Goal: Information Seeking & Learning: Learn about a topic

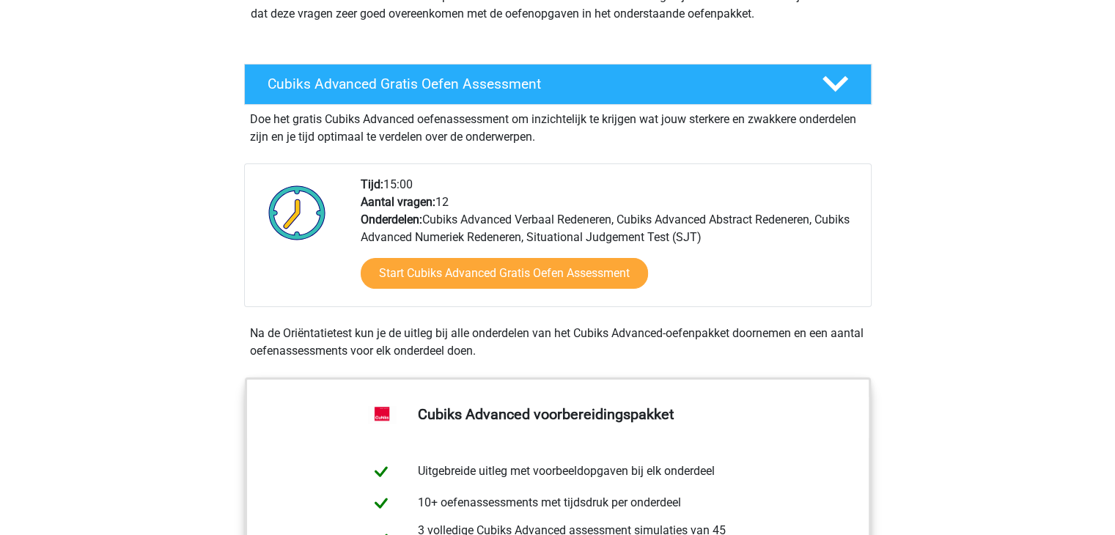
scroll to position [215, 0]
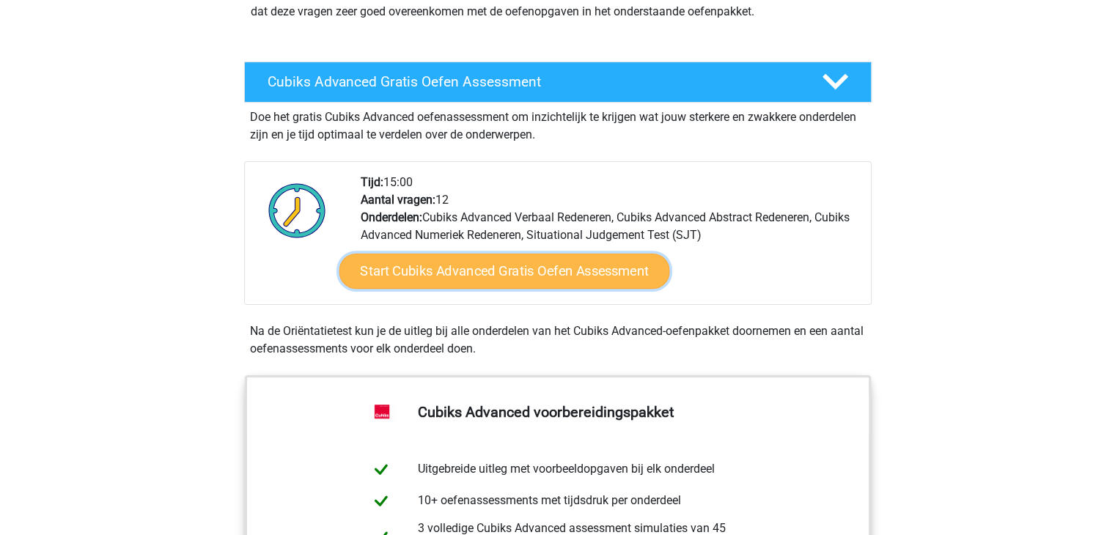
click at [538, 262] on link "Start Cubiks Advanced Gratis Oefen Assessment" at bounding box center [504, 271] width 331 height 35
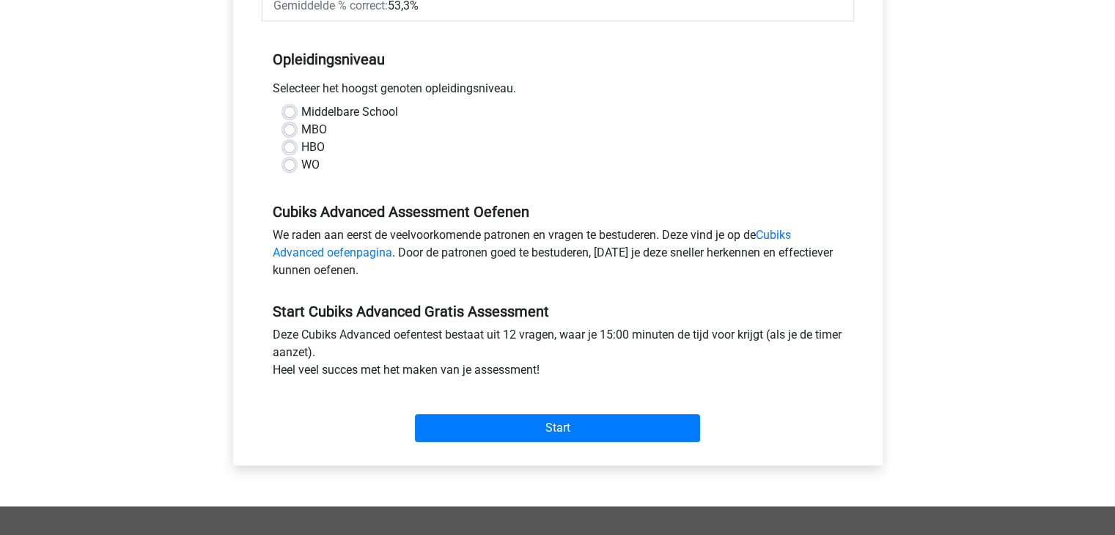
scroll to position [292, 0]
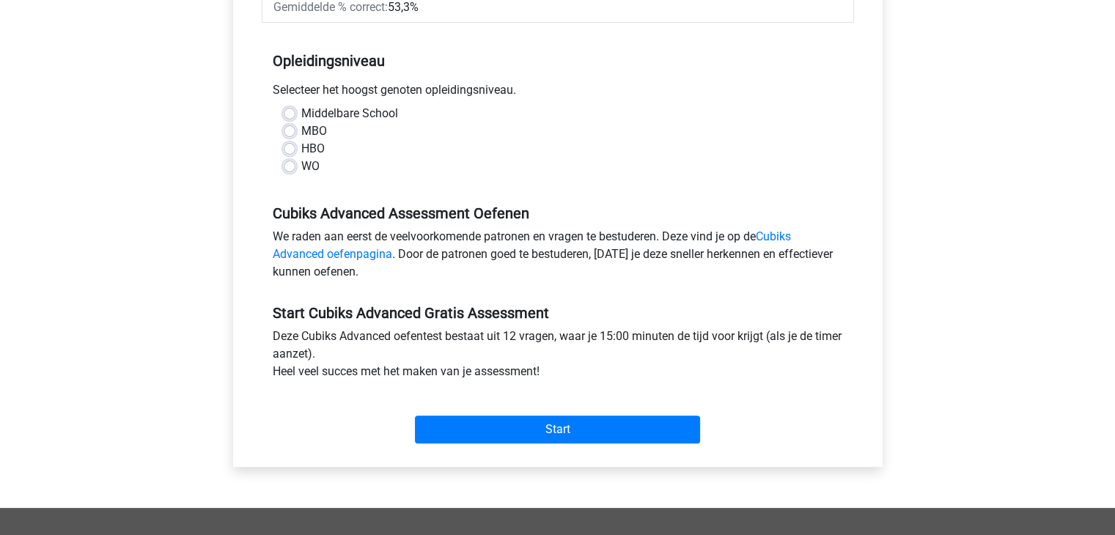
click at [301, 130] on label "MBO" at bounding box center [314, 131] width 26 height 18
click at [287, 130] on input "MBO" at bounding box center [290, 129] width 12 height 15
radio input "true"
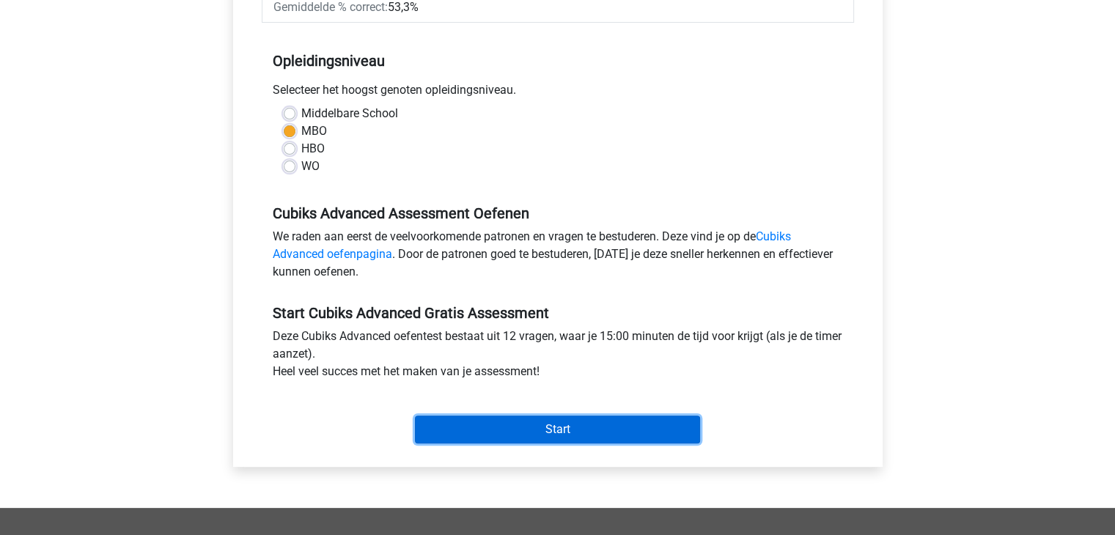
click at [593, 426] on input "Start" at bounding box center [557, 430] width 285 height 28
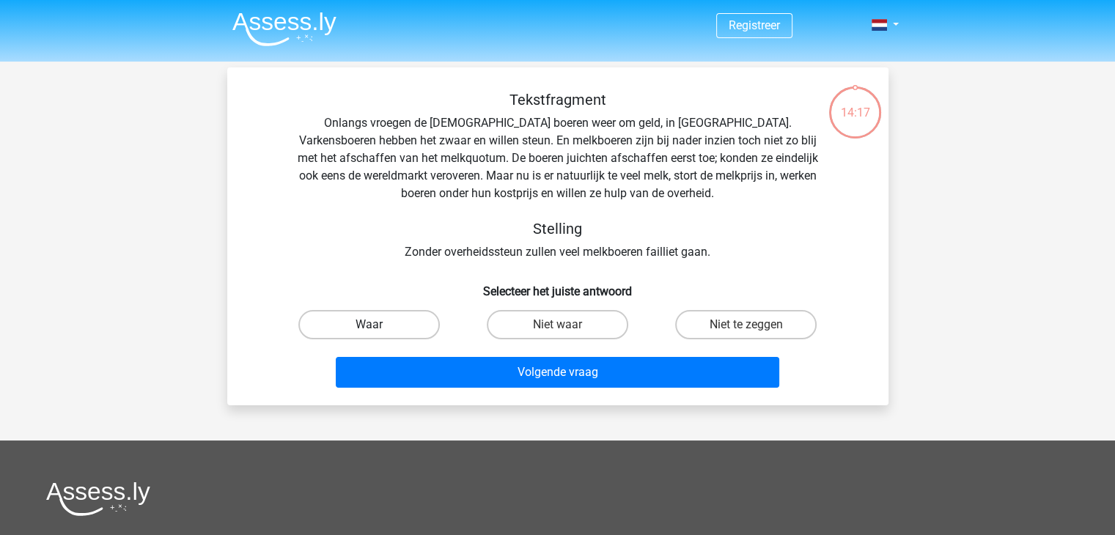
click at [346, 329] on label "Waar" at bounding box center [368, 324] width 141 height 29
click at [369, 329] on input "Waar" at bounding box center [374, 330] width 10 height 10
radio input "true"
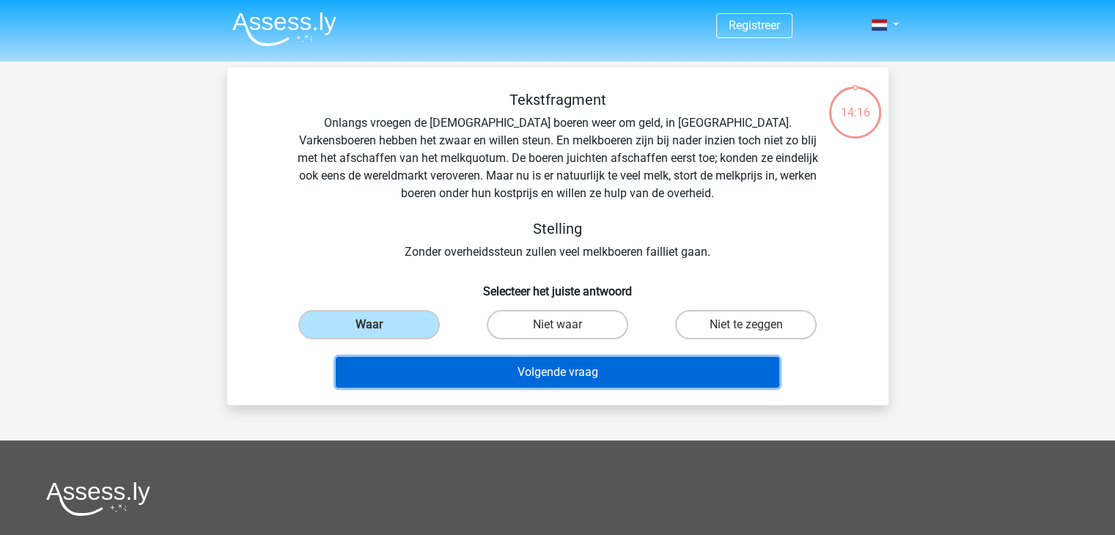
click at [487, 372] on button "Volgende vraag" at bounding box center [557, 372] width 443 height 31
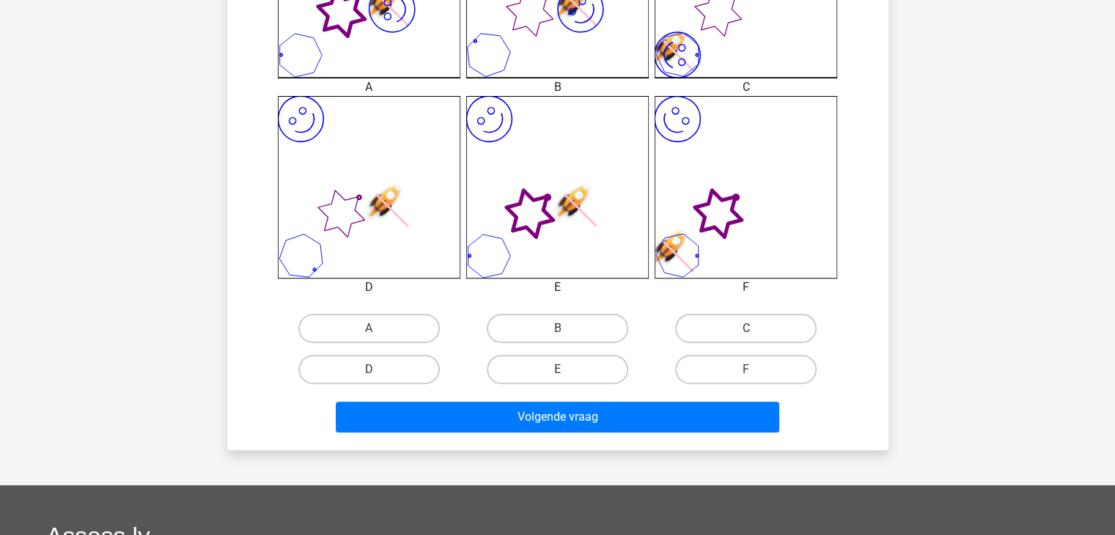
scroll to position [528, 0]
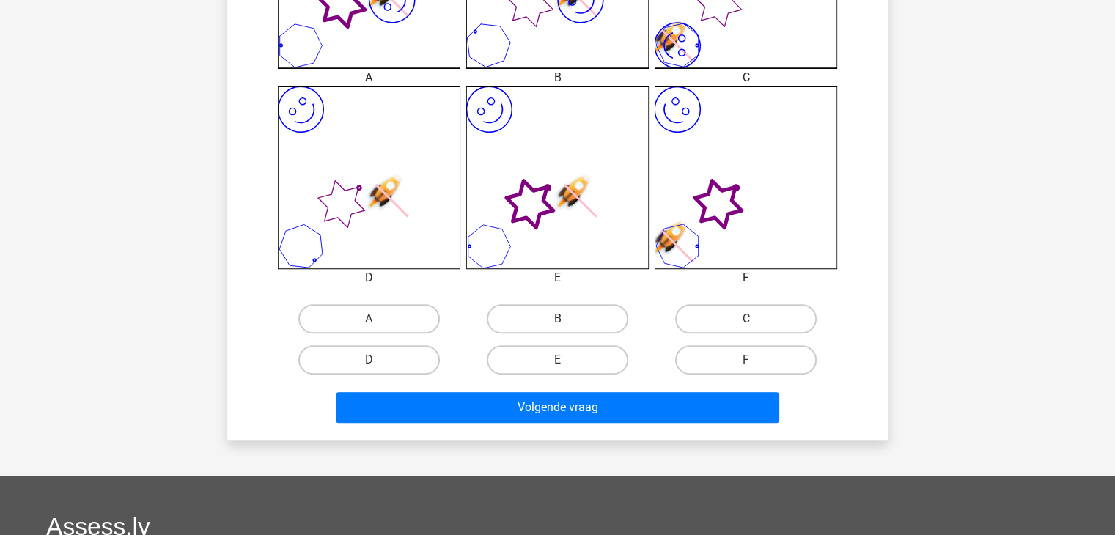
click at [543, 323] on label "B" at bounding box center [557, 318] width 141 height 29
click at [557, 323] on input "B" at bounding box center [562, 324] width 10 height 10
radio input "true"
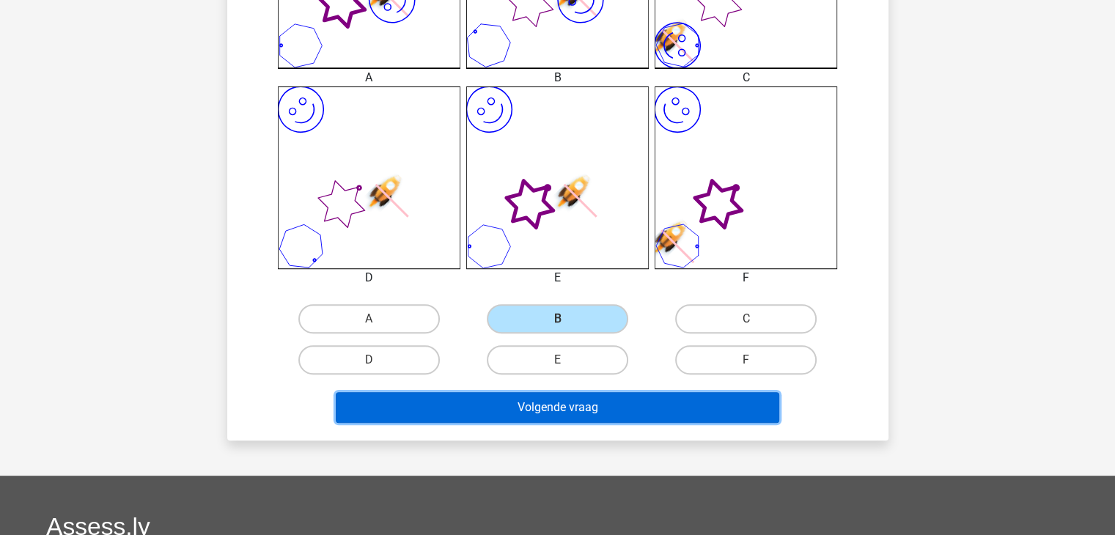
click at [545, 406] on button "Volgende vraag" at bounding box center [557, 407] width 443 height 31
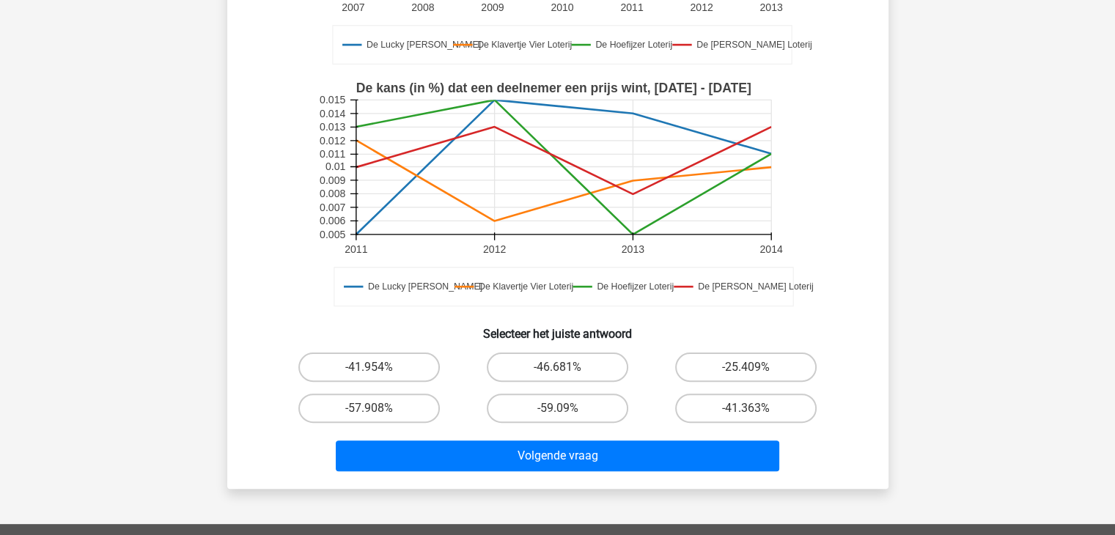
scroll to position [331, 0]
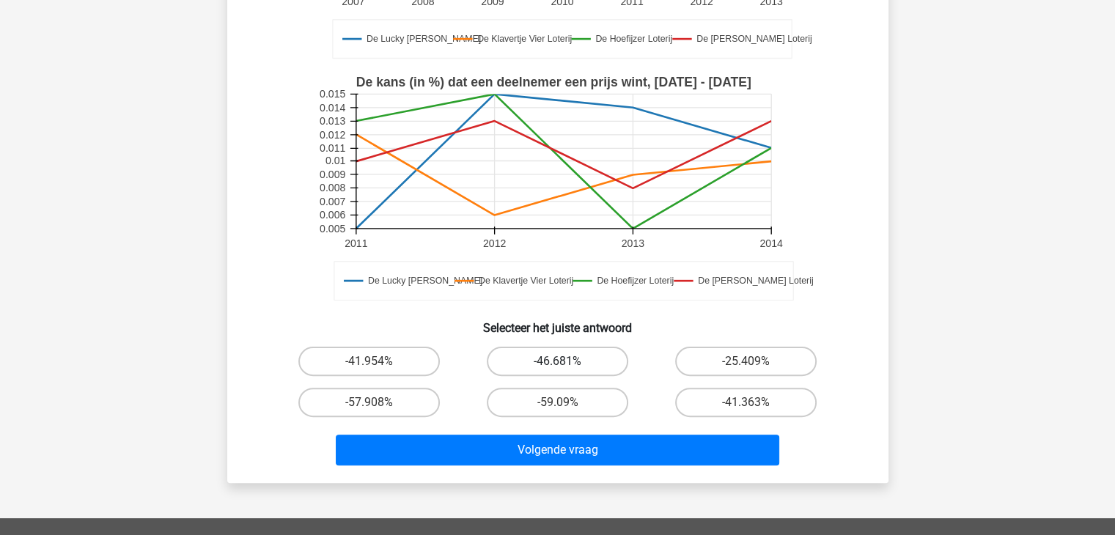
click at [528, 373] on label "-46.681%" at bounding box center [557, 361] width 141 height 29
click at [557, 371] on input "-46.681%" at bounding box center [562, 366] width 10 height 10
radio input "true"
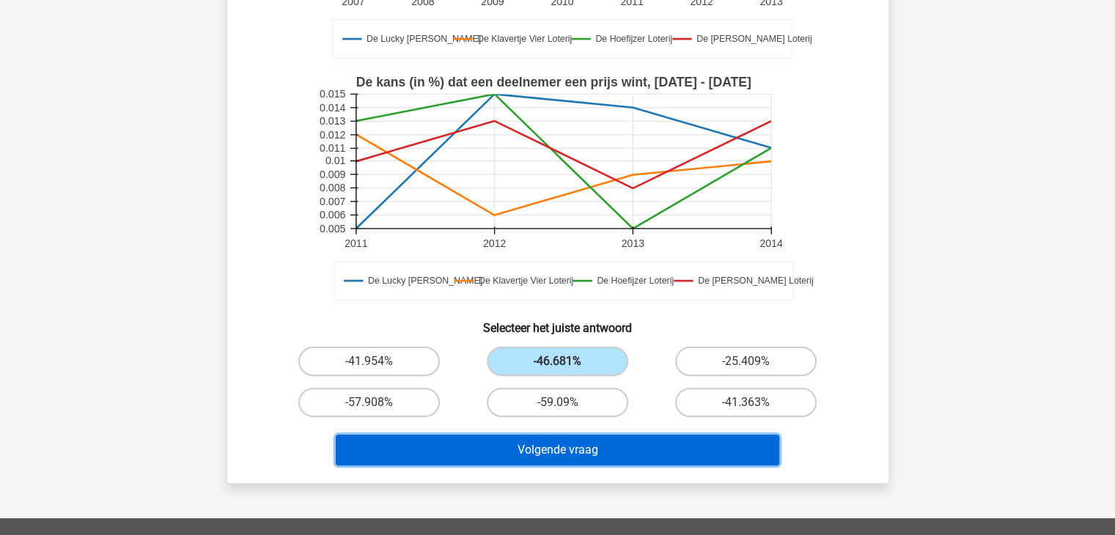
click at [580, 449] on button "Volgende vraag" at bounding box center [557, 450] width 443 height 31
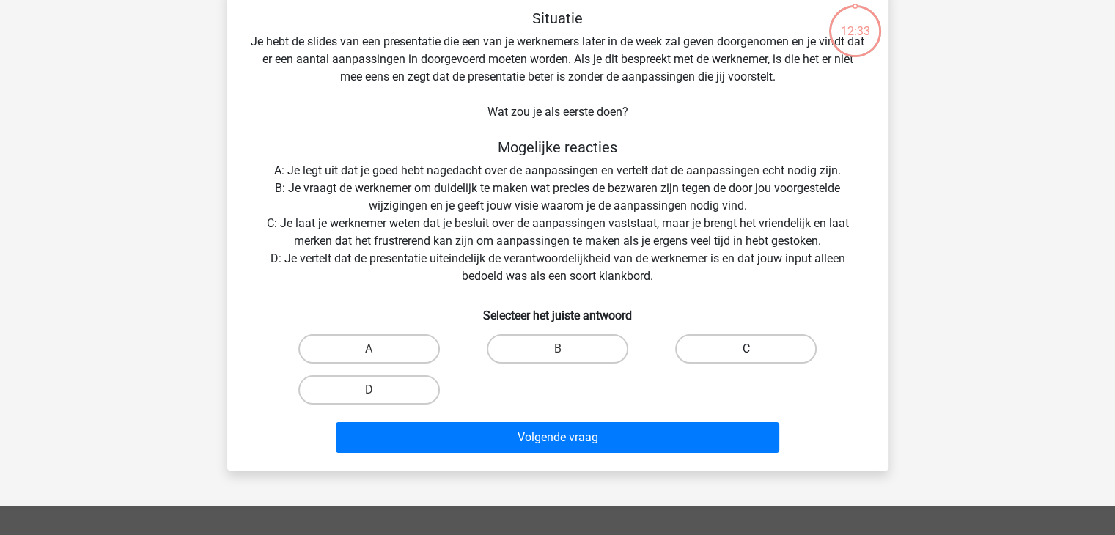
scroll to position [67, 0]
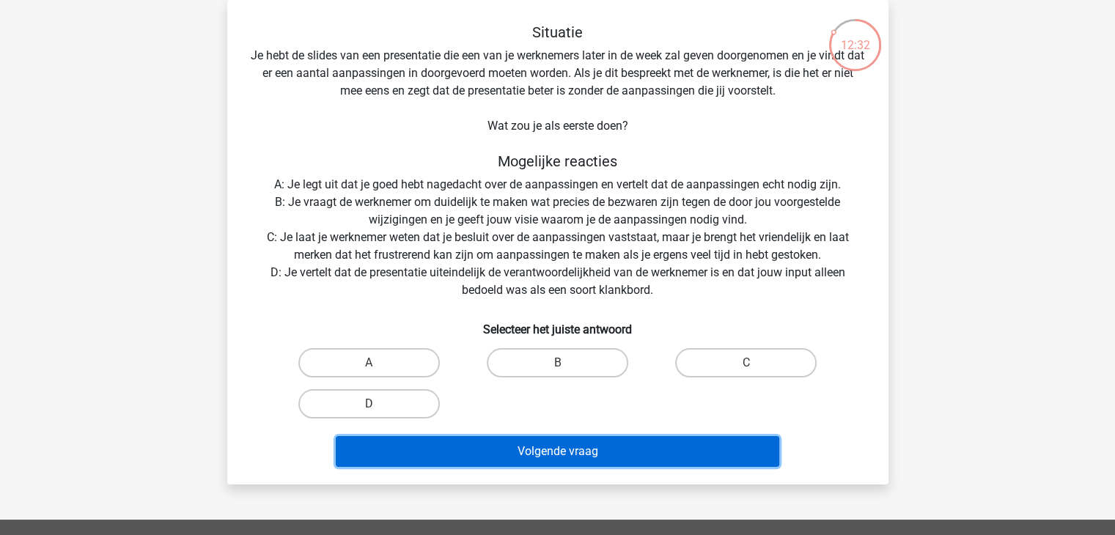
click at [542, 447] on button "Volgende vraag" at bounding box center [557, 451] width 443 height 31
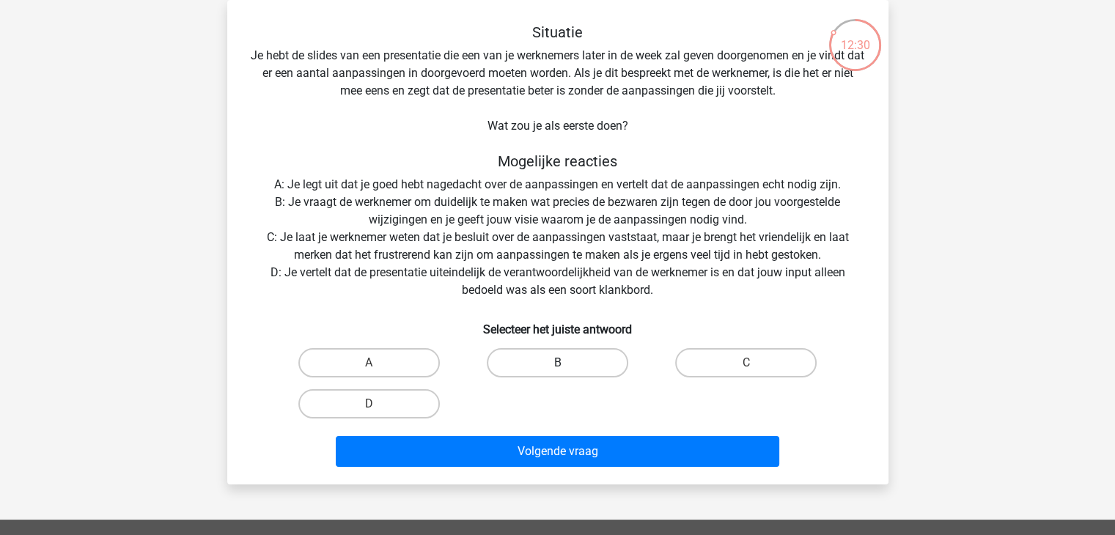
click at [534, 361] on label "B" at bounding box center [557, 362] width 141 height 29
click at [557, 363] on input "B" at bounding box center [562, 368] width 10 height 10
radio input "true"
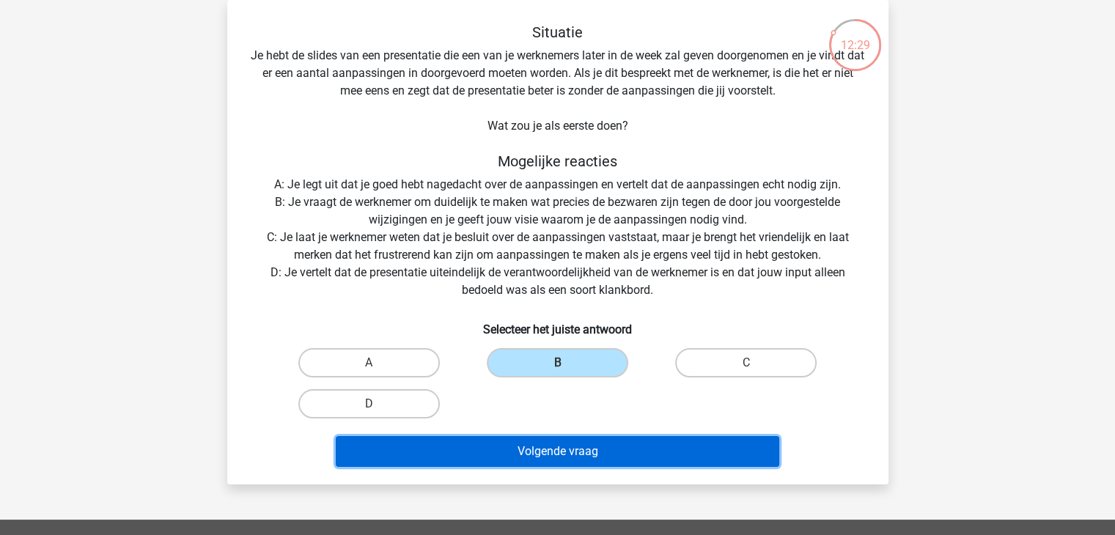
click at [525, 455] on button "Volgende vraag" at bounding box center [557, 451] width 443 height 31
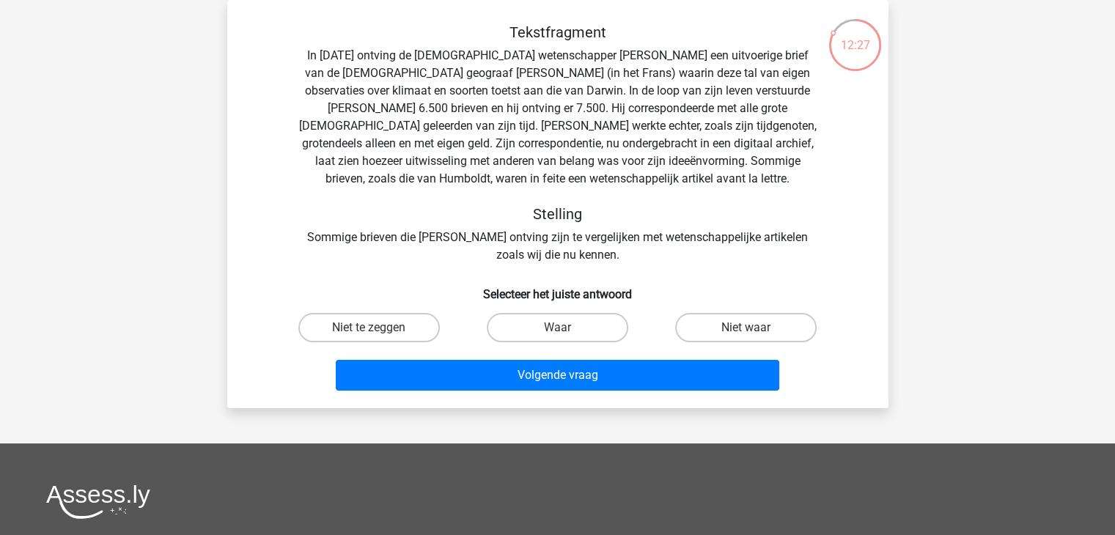
click at [572, 312] on div "Waar" at bounding box center [557, 327] width 188 height 41
click at [557, 331] on input "Waar" at bounding box center [562, 333] width 10 height 10
radio input "true"
click at [529, 350] on div "Volgende vraag" at bounding box center [558, 372] width 614 height 48
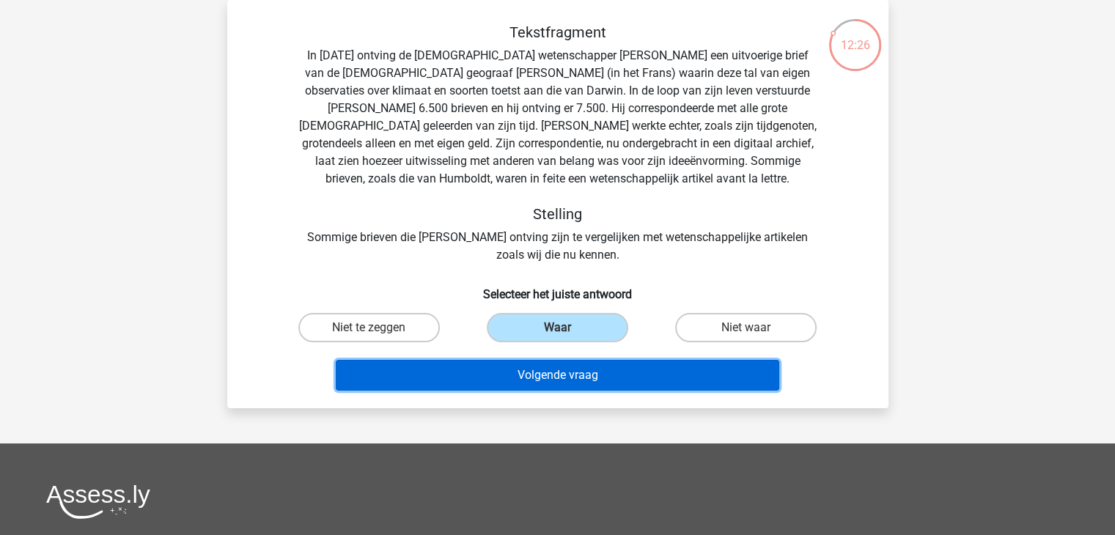
click at [502, 379] on button "Volgende vraag" at bounding box center [557, 375] width 443 height 31
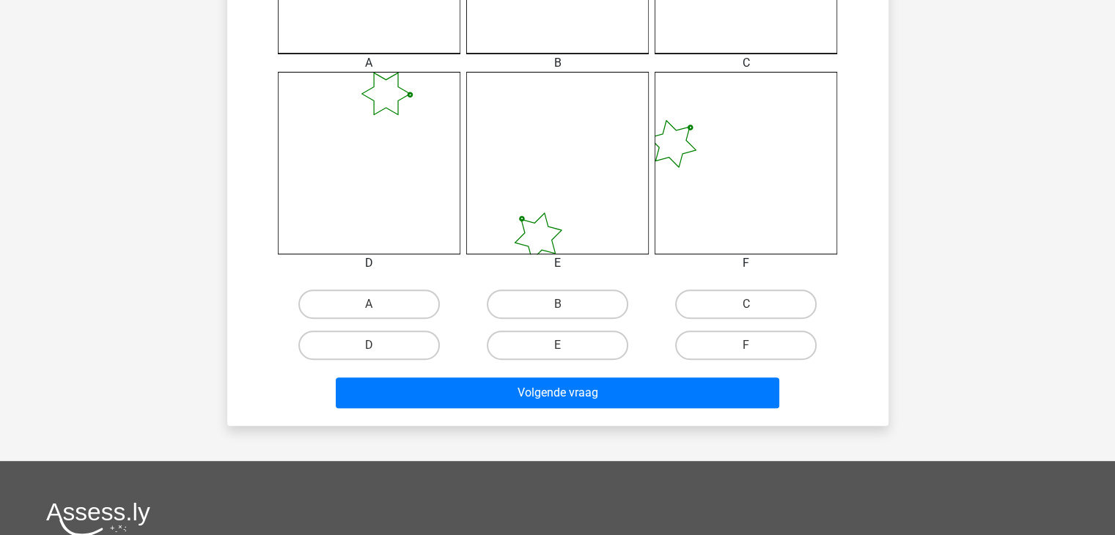
scroll to position [613, 0]
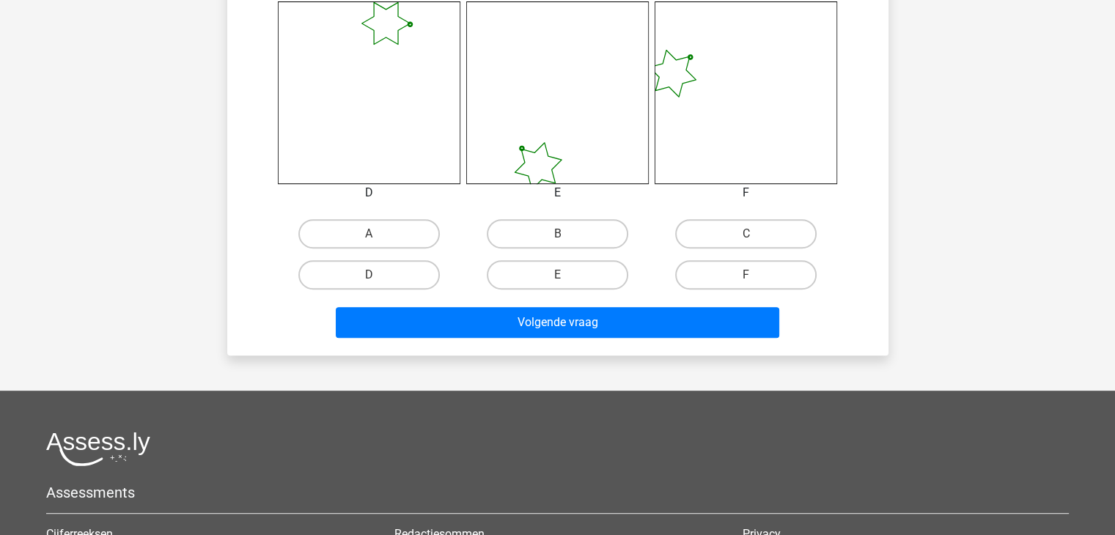
click at [570, 256] on div "E" at bounding box center [557, 274] width 188 height 41
click at [565, 270] on label "E" at bounding box center [557, 274] width 141 height 29
click at [565, 275] on input "E" at bounding box center [562, 280] width 10 height 10
radio input "true"
click at [592, 336] on div "Volgende vraag" at bounding box center [558, 325] width 566 height 37
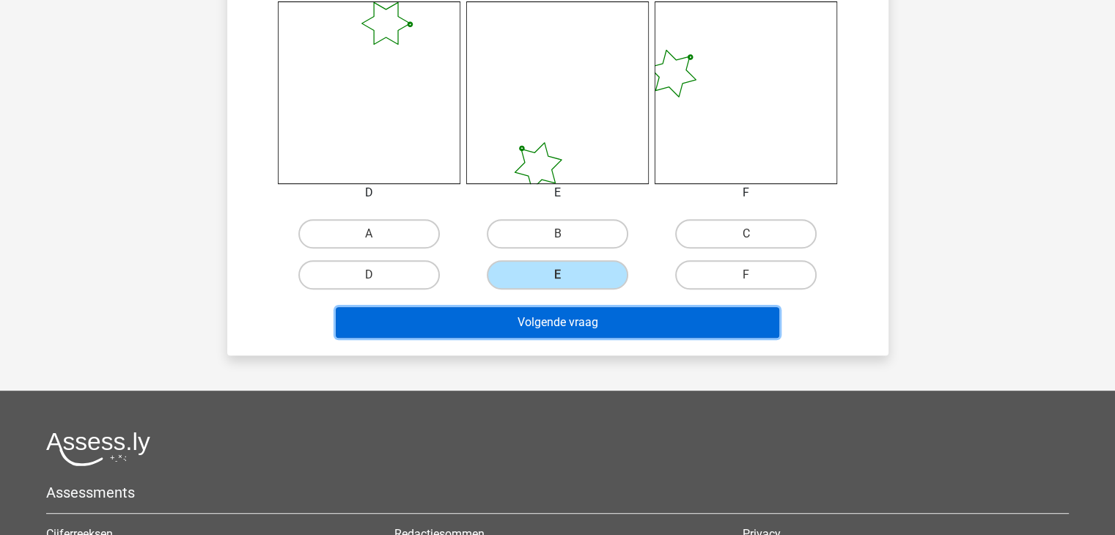
click at [604, 323] on button "Volgende vraag" at bounding box center [557, 322] width 443 height 31
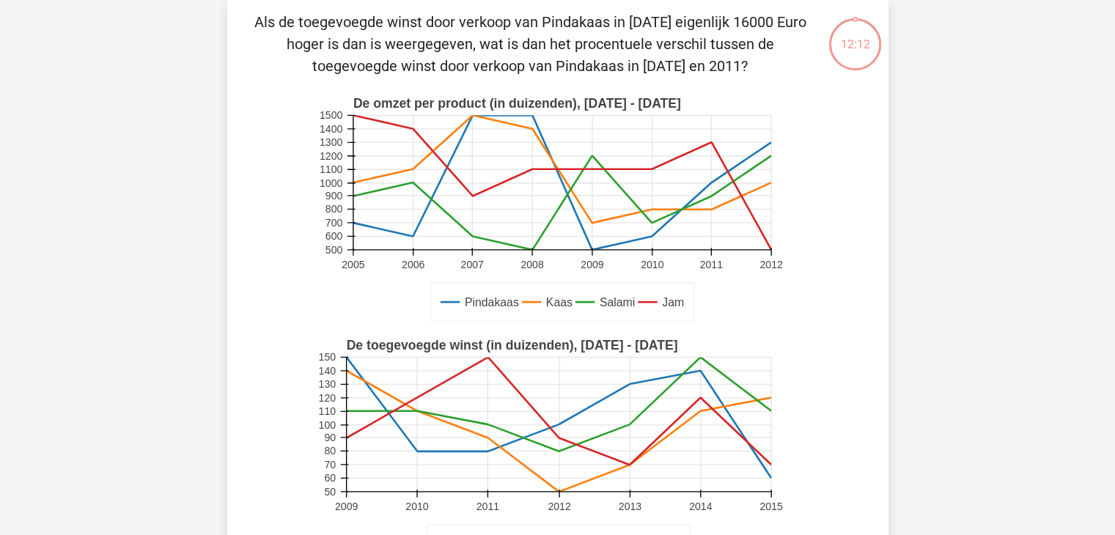
scroll to position [67, 0]
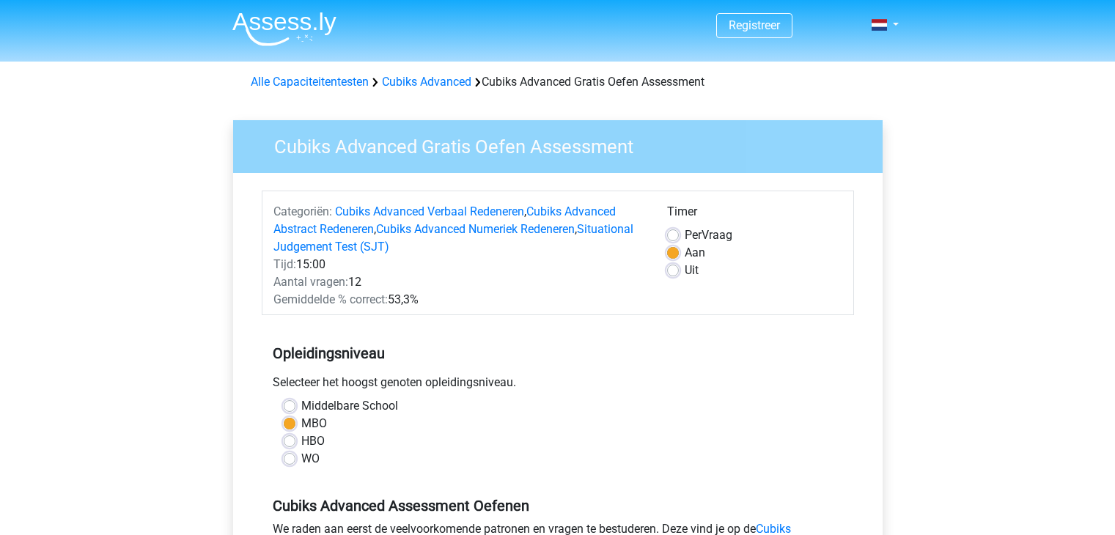
scroll to position [292, 0]
